Goal: Task Accomplishment & Management: Manage account settings

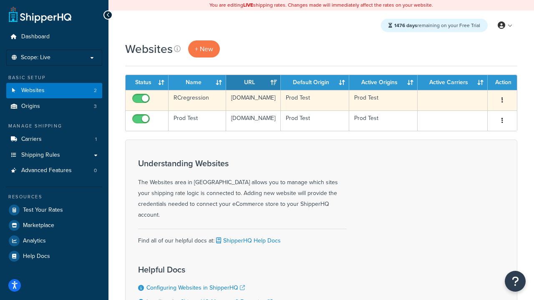
click at [502, 101] on icon "button" at bounding box center [503, 100] width 2 height 6
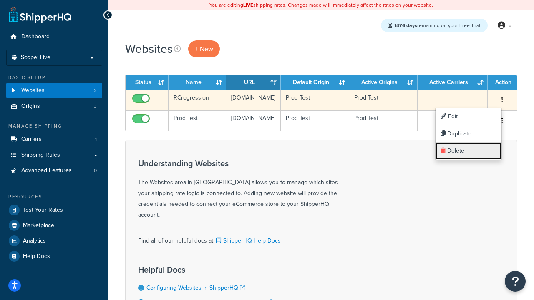
click at [469, 151] on link "Delete" at bounding box center [469, 151] width 66 height 17
